Goal: Task Accomplishment & Management: Manage account settings

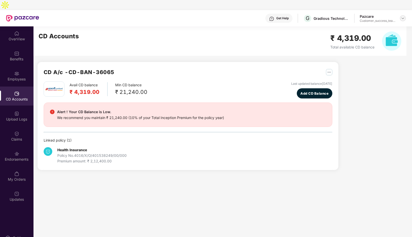
click at [402, 16] on img at bounding box center [403, 18] width 4 height 4
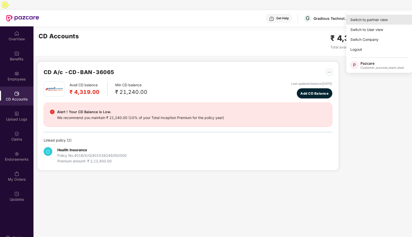
click at [386, 20] on div "Switch to partner view" at bounding box center [379, 20] width 66 height 10
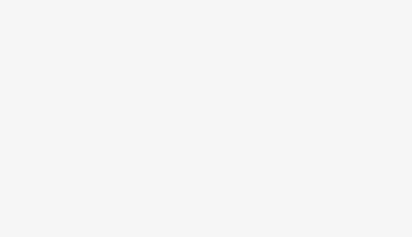
click at [143, 82] on body at bounding box center [206, 118] width 412 height 237
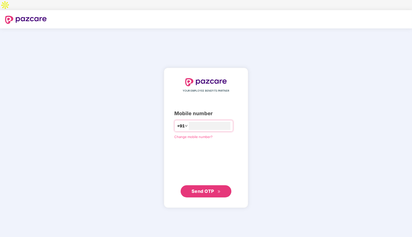
type input "**********"
click at [206, 185] on button "Send OTP" at bounding box center [206, 191] width 51 height 12
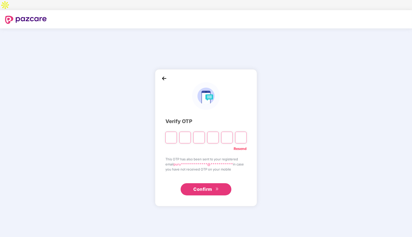
type input "*"
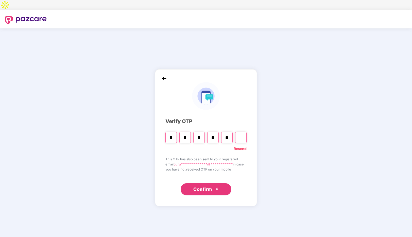
type input "*"
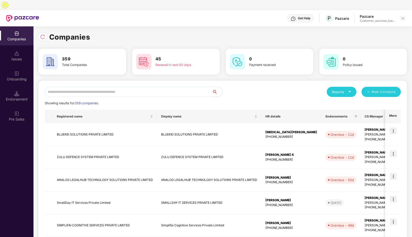
click at [125, 87] on input "text" at bounding box center [128, 92] width 167 height 10
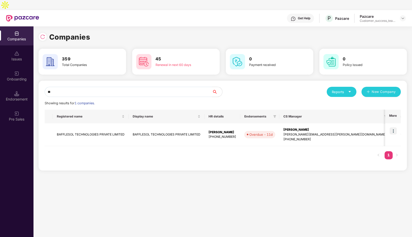
type input "*"
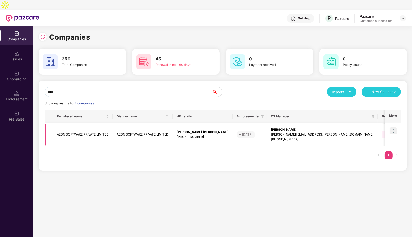
type input "****"
click at [394, 127] on img at bounding box center [393, 130] width 7 height 7
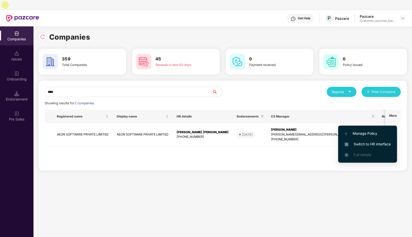
click at [366, 143] on span "Switch to HR interface" at bounding box center [368, 144] width 46 height 6
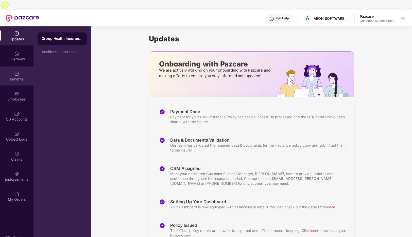
click at [18, 71] on img at bounding box center [16, 73] width 5 height 5
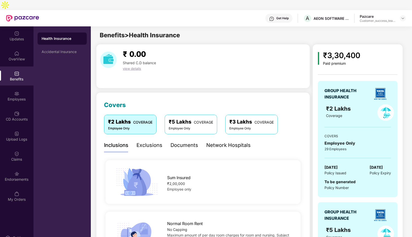
click at [194, 126] on div "Employee Only" at bounding box center [191, 128] width 44 height 5
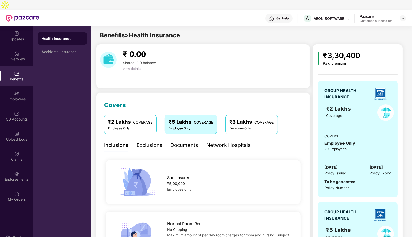
click at [245, 126] on div "Employee Only" at bounding box center [251, 128] width 44 height 5
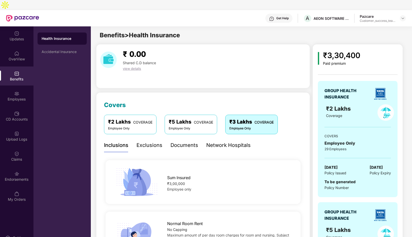
click at [129, 126] on div "Employee Only" at bounding box center [130, 128] width 44 height 5
